Goal: Transaction & Acquisition: Book appointment/travel/reservation

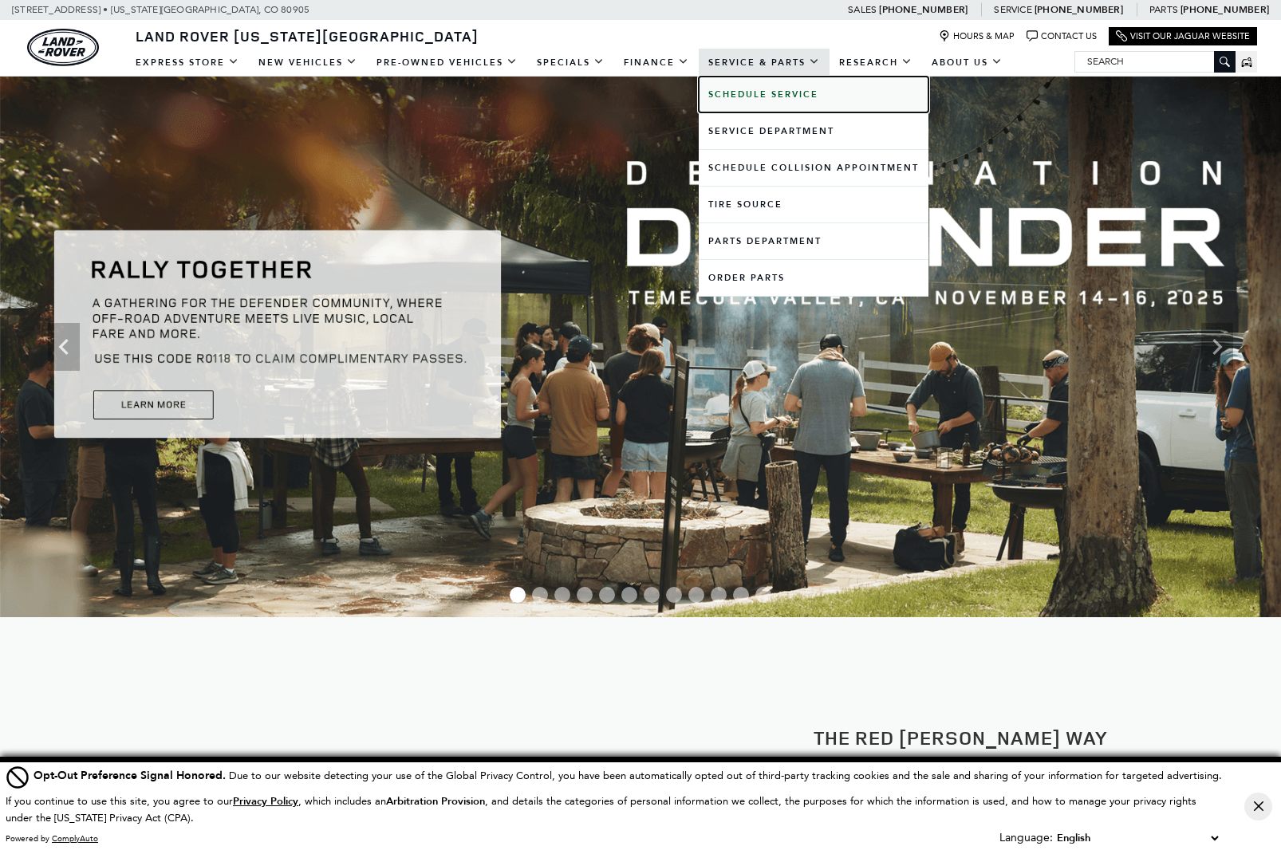
click at [732, 95] on b "Schedule Service" at bounding box center [763, 95] width 110 height 12
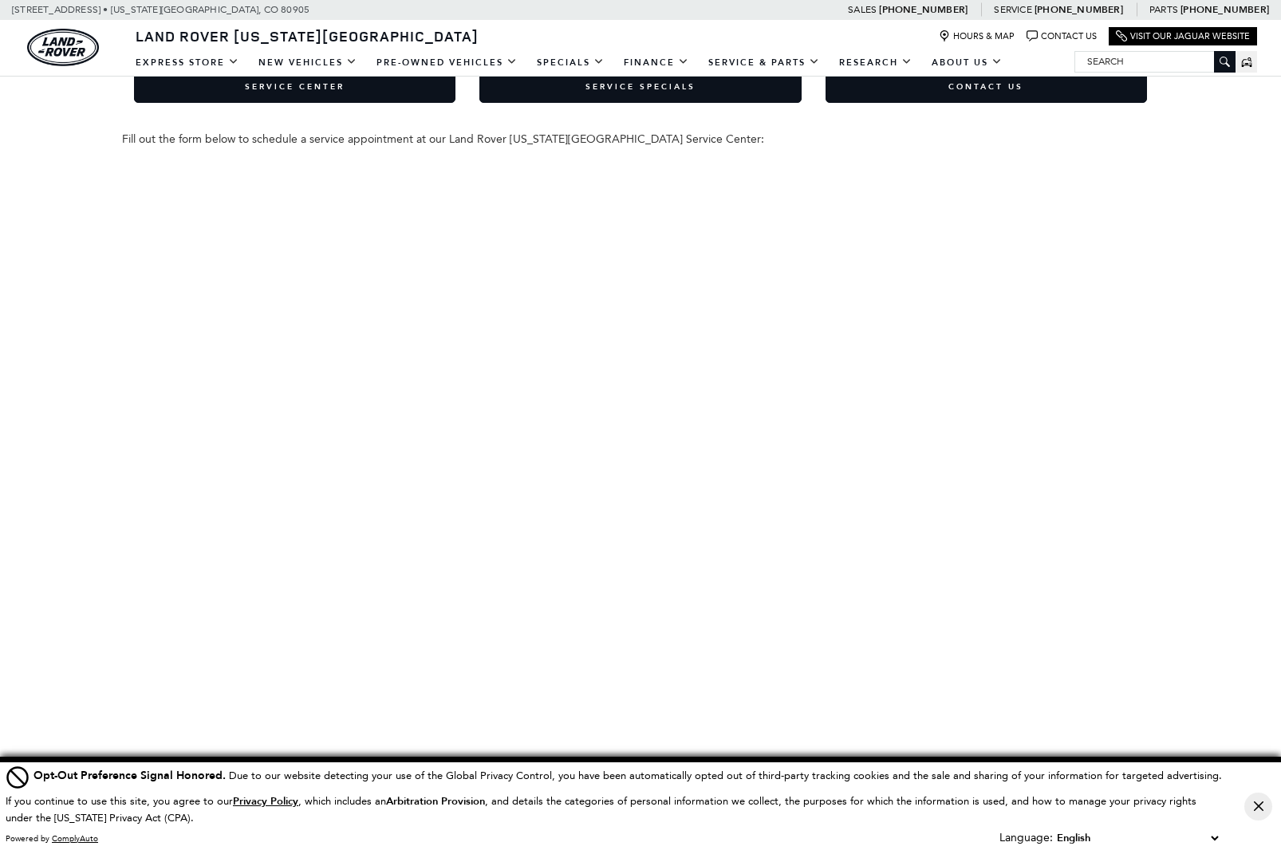
scroll to position [160, 0]
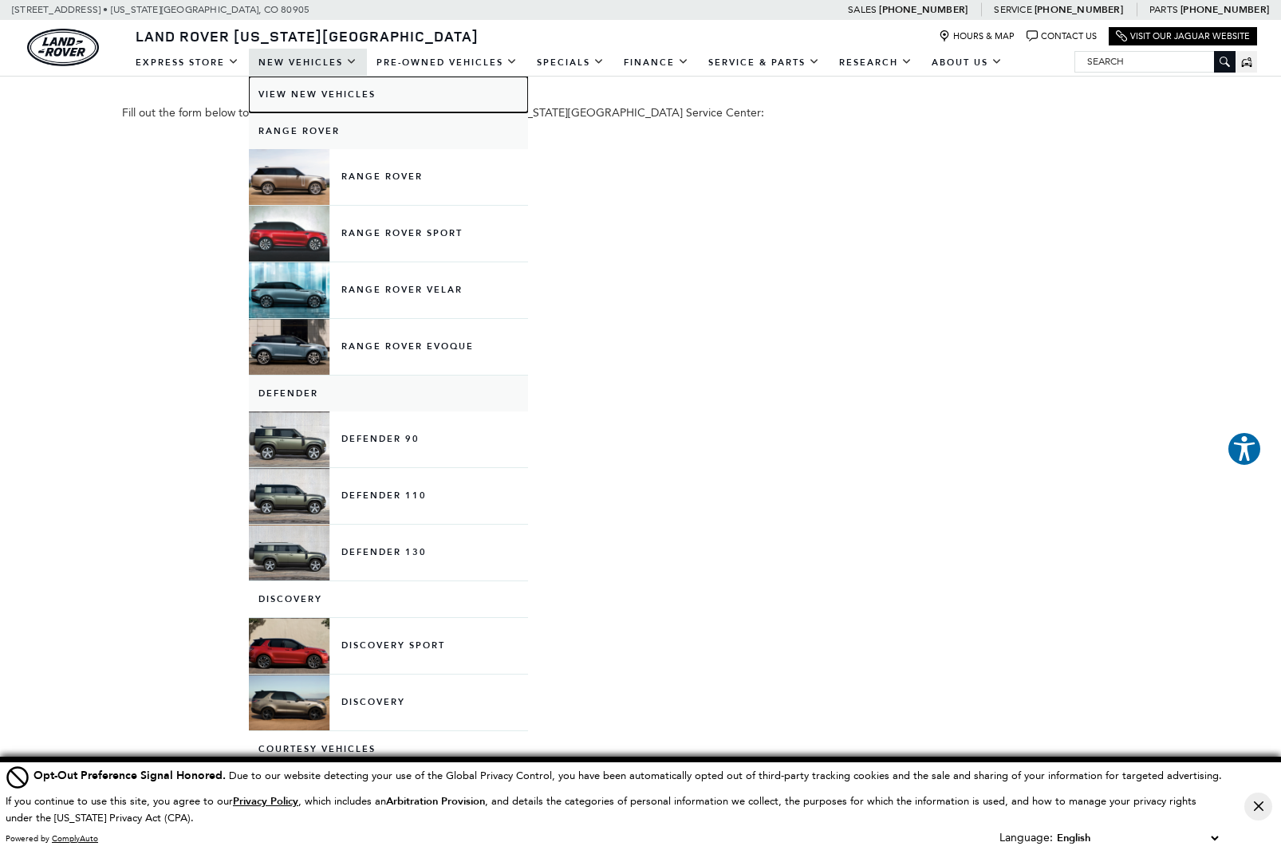
click at [324, 92] on link "View New Vehicles" at bounding box center [388, 95] width 279 height 36
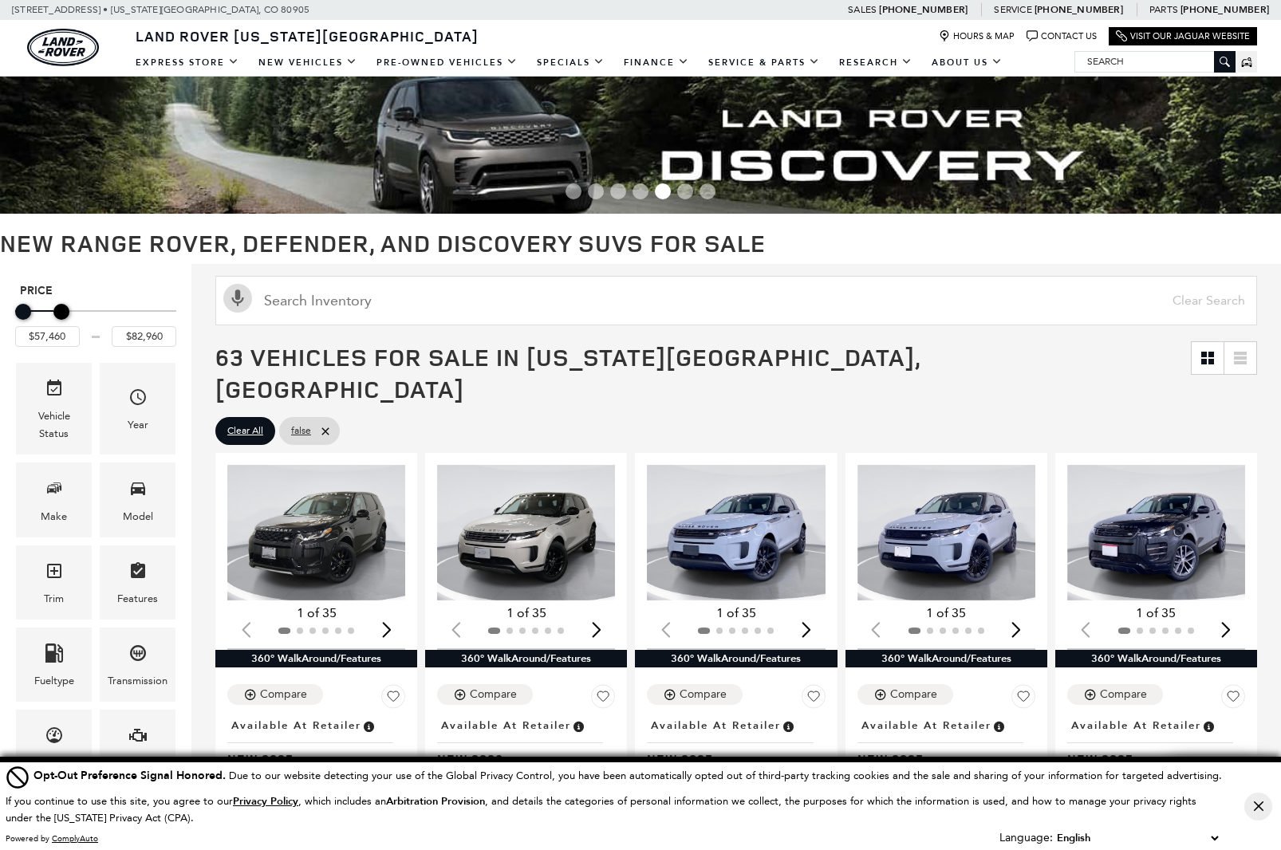
type input "$82,460"
drag, startPoint x: 171, startPoint y: 312, endPoint x: 61, endPoint y: 313, distance: 110.1
click at [61, 313] on div "Maximum Price" at bounding box center [58, 312] width 16 height 16
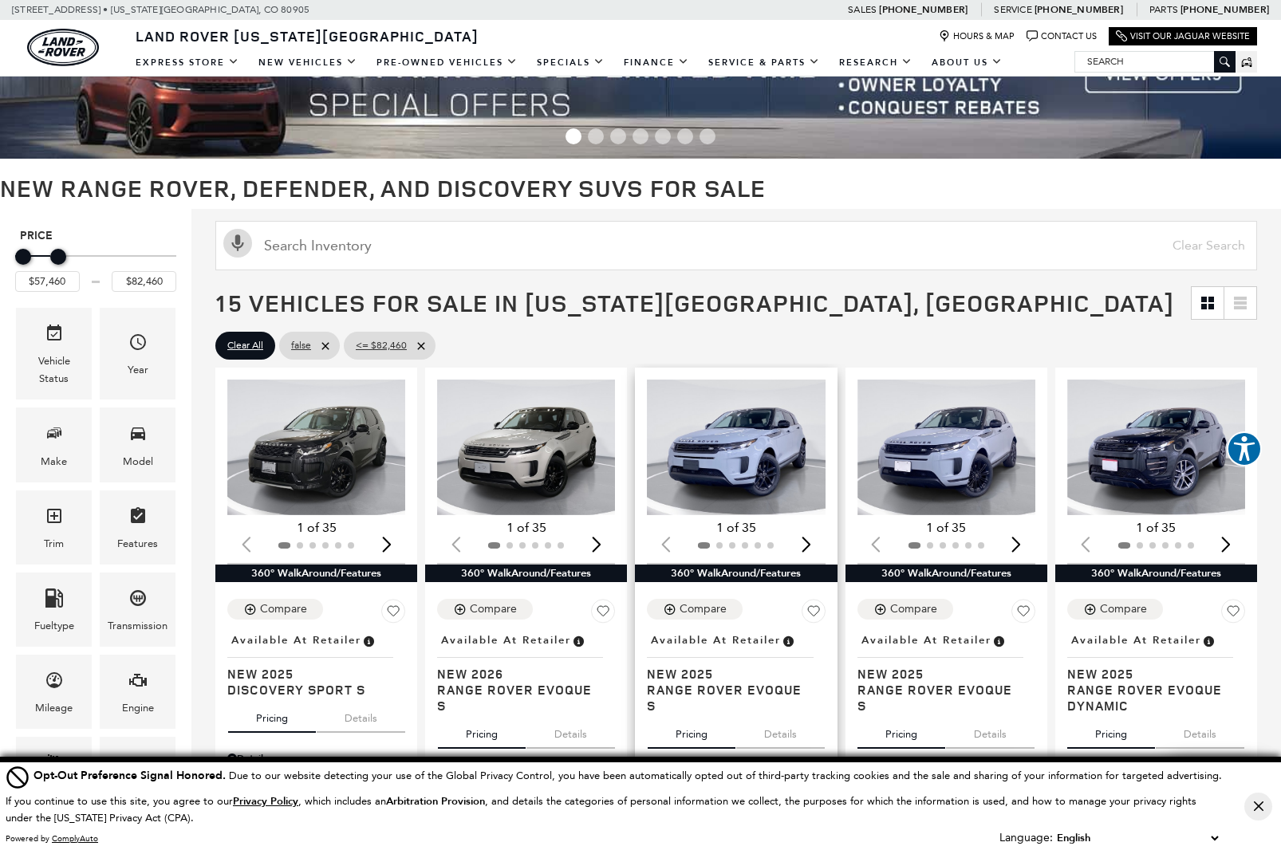
scroll to position [53, 0]
